Goal: Task Accomplishment & Management: Use online tool/utility

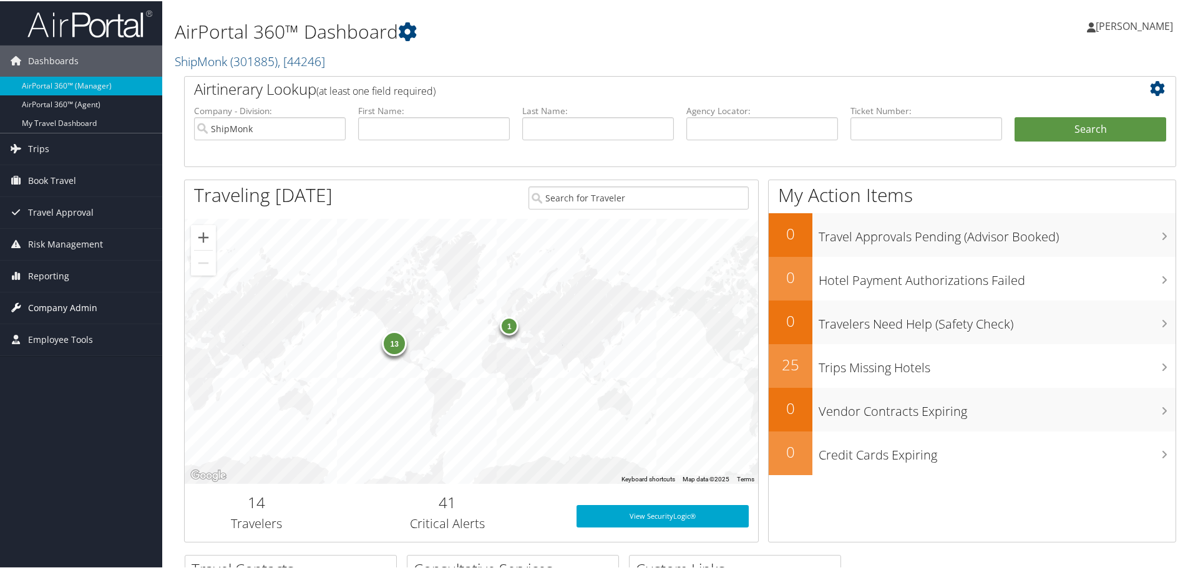
click at [36, 310] on span "Company Admin" at bounding box center [62, 306] width 69 height 31
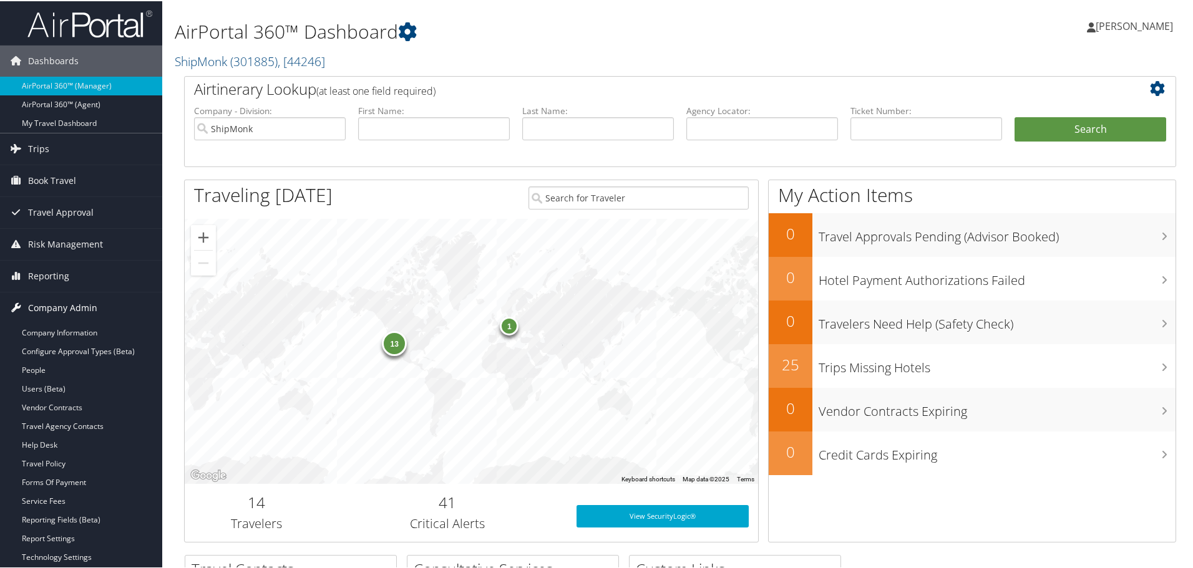
click at [36, 310] on span "Company Admin" at bounding box center [62, 306] width 69 height 31
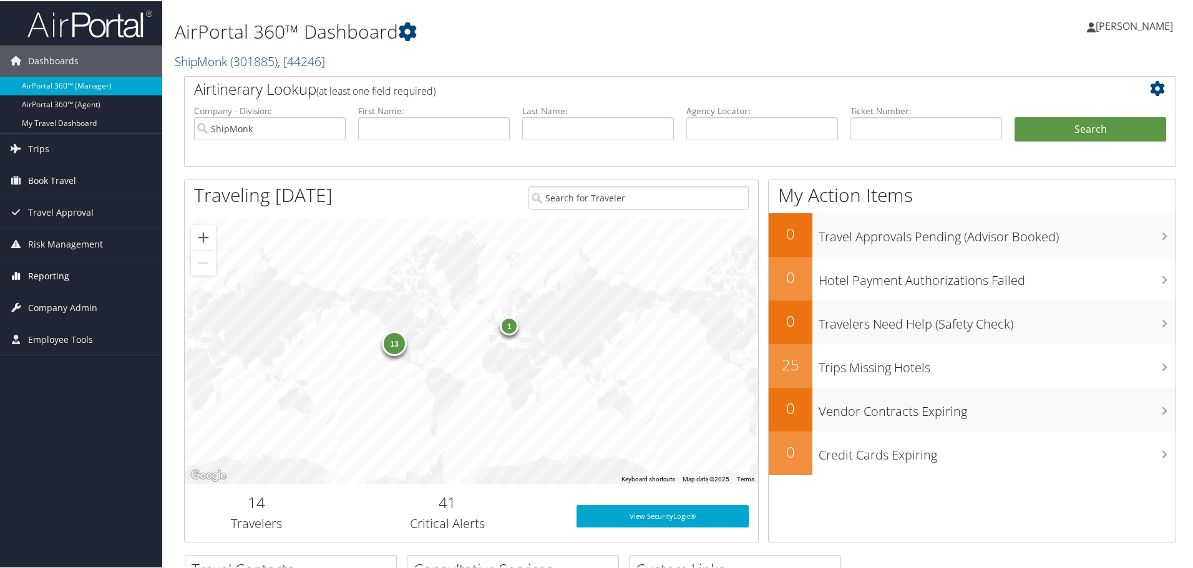
click at [37, 282] on span "Reporting" at bounding box center [48, 275] width 41 height 31
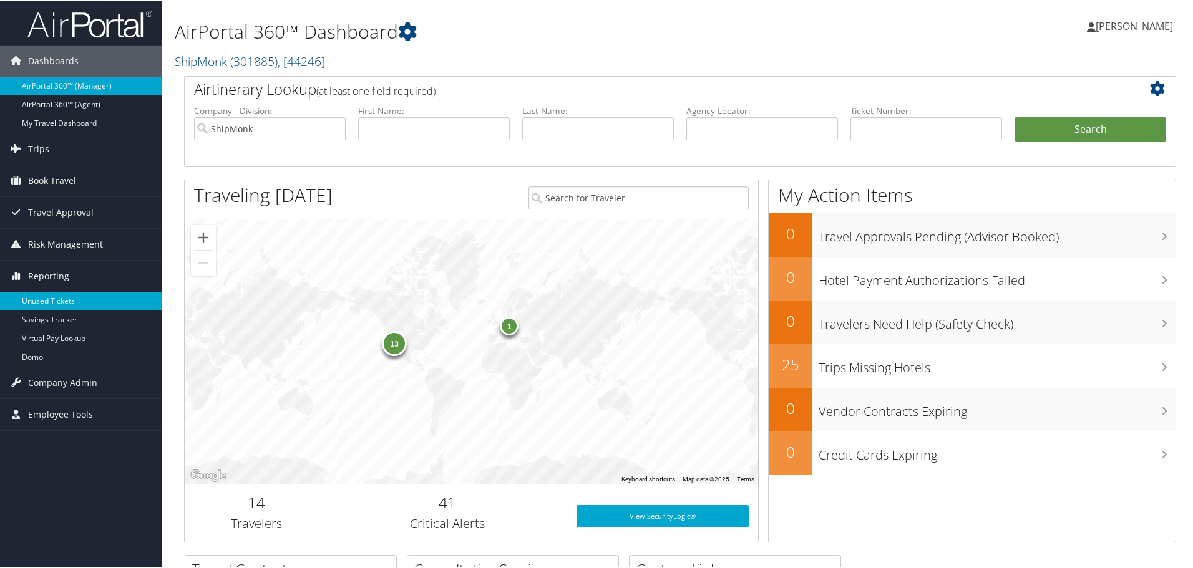
click at [46, 300] on link "Unused Tickets" at bounding box center [81, 300] width 162 height 19
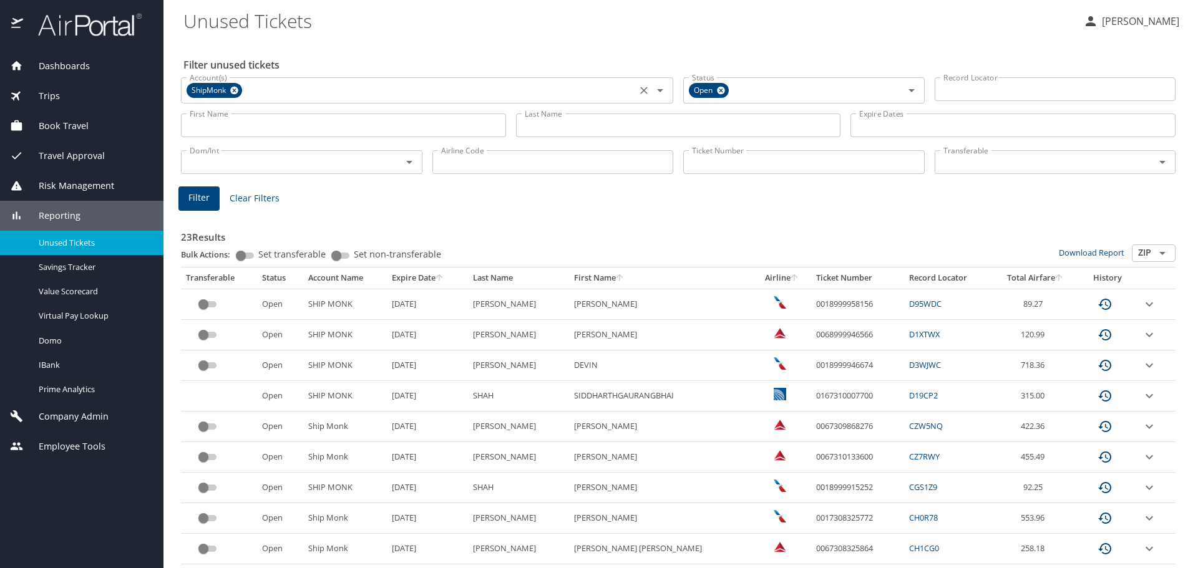
click at [232, 90] on icon at bounding box center [234, 91] width 8 height 8
click at [708, 167] on input "Ticket Number" at bounding box center [803, 162] width 241 height 24
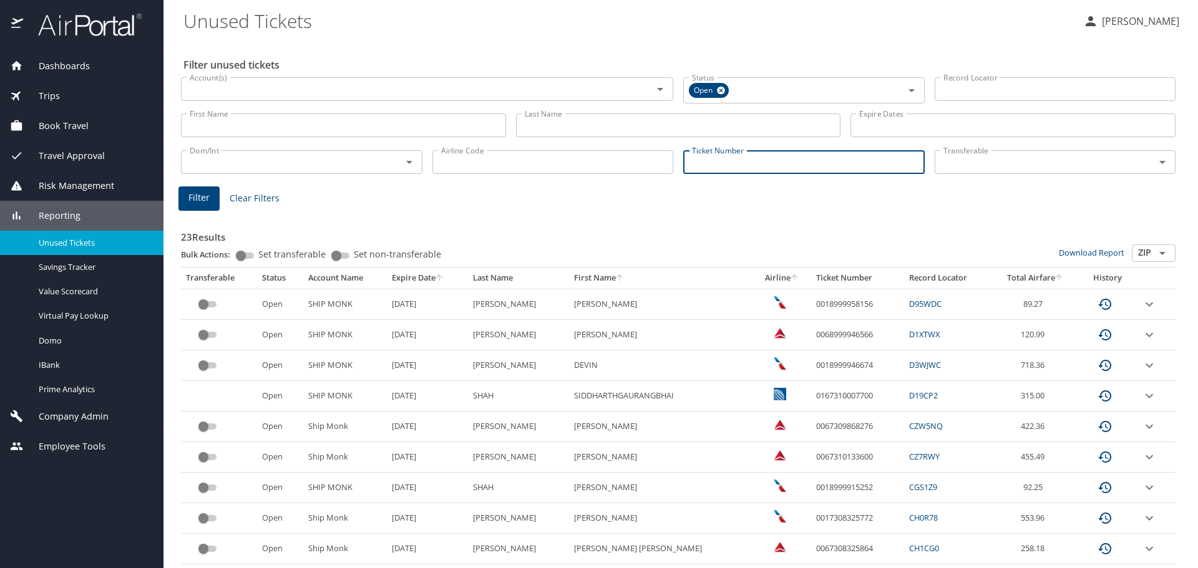
click at [774, 158] on input "Ticket Number" at bounding box center [803, 162] width 241 height 24
type input "0017147967289"
click at [206, 200] on span "Filter" at bounding box center [198, 196] width 21 height 16
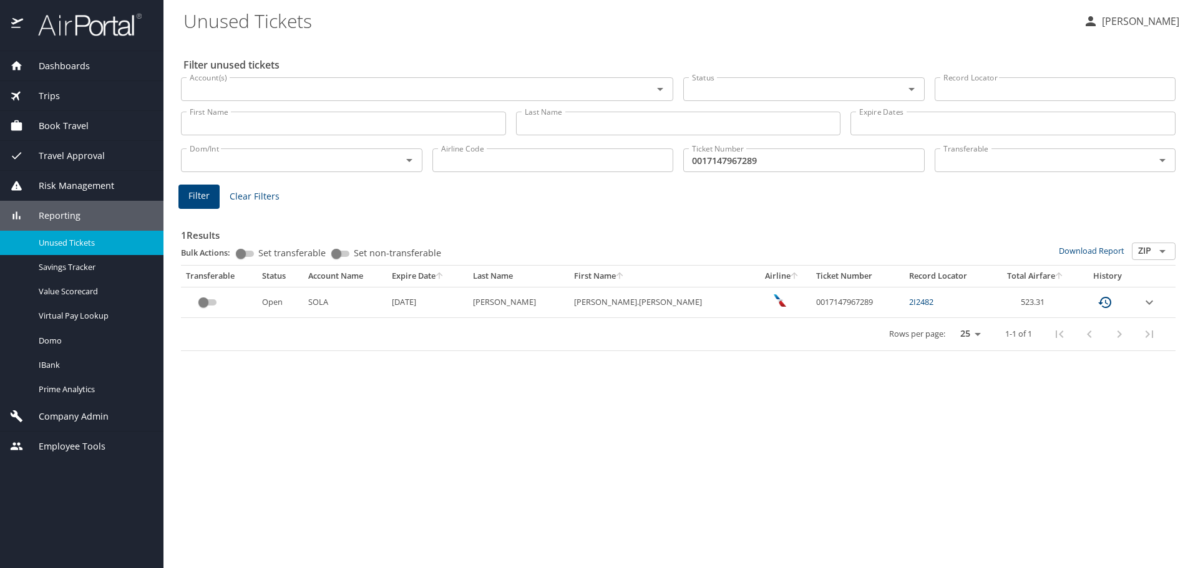
click at [811, 300] on td "0017147967289" at bounding box center [857, 302] width 93 height 31
copy td "0017147967289"
